Goal: Transaction & Acquisition: Download file/media

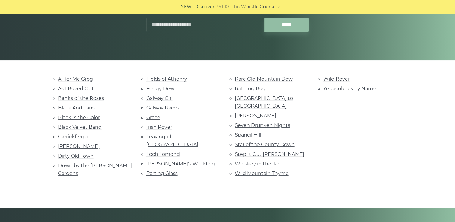
scroll to position [98, 0]
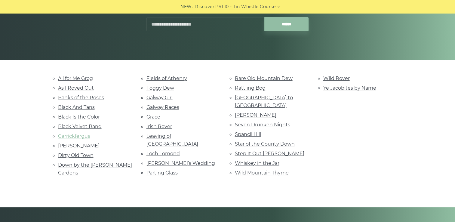
click at [76, 133] on link "Carrickfergus" at bounding box center [74, 136] width 32 height 6
click at [174, 151] on link "Loch Lomond" at bounding box center [163, 154] width 33 height 6
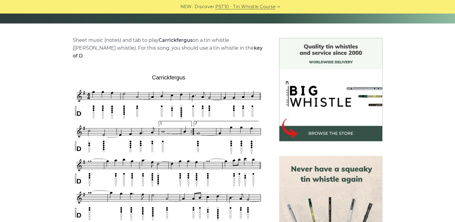
scroll to position [15, 0]
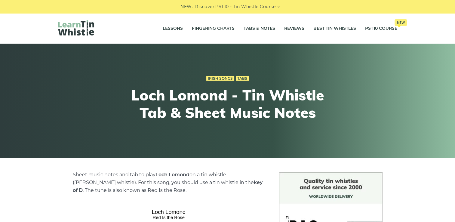
click at [174, 146] on div "Irish Songs Tabs Loch Lomond - Tin Whistle Tab & Sheet Music Notes" at bounding box center [227, 101] width 455 height 114
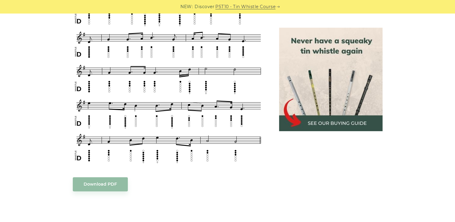
scroll to position [335, 0]
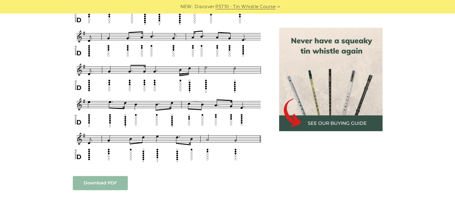
click at [97, 181] on link "Download PDF" at bounding box center [100, 183] width 55 height 14
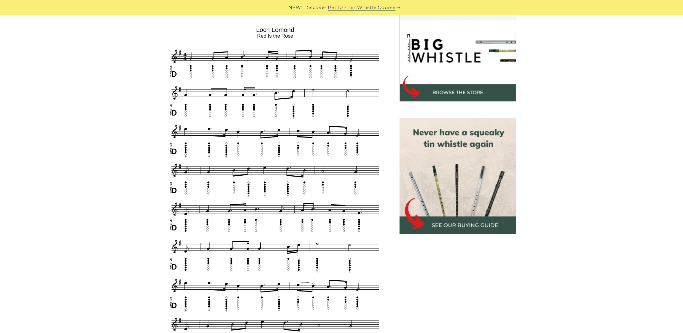
scroll to position [186, 0]
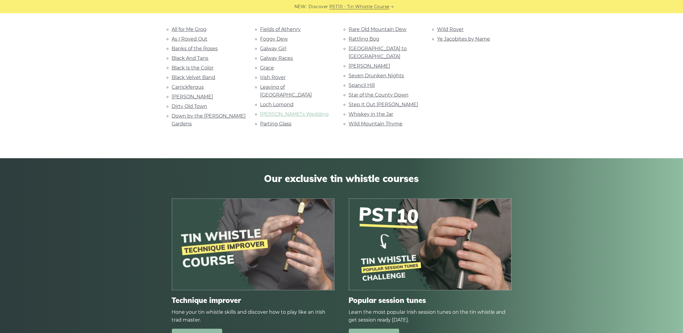
click at [281, 111] on link "Marie’s Wedding" at bounding box center [294, 114] width 69 height 6
click at [373, 92] on link "Star of the County Down" at bounding box center [379, 95] width 60 height 6
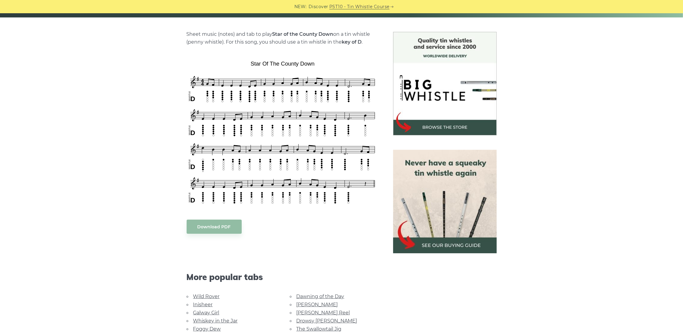
scroll to position [142, 0]
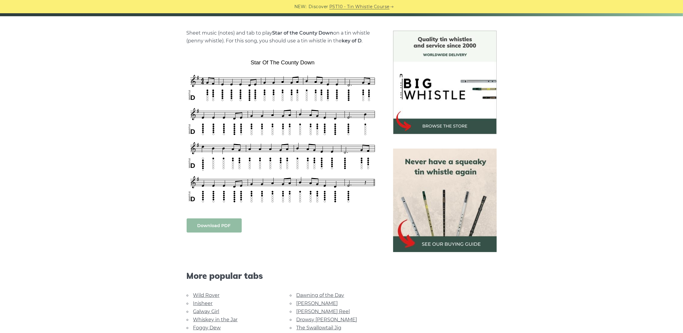
click at [221, 226] on link "Download PDF" at bounding box center [214, 225] width 55 height 14
